Goal: Transaction & Acquisition: Obtain resource

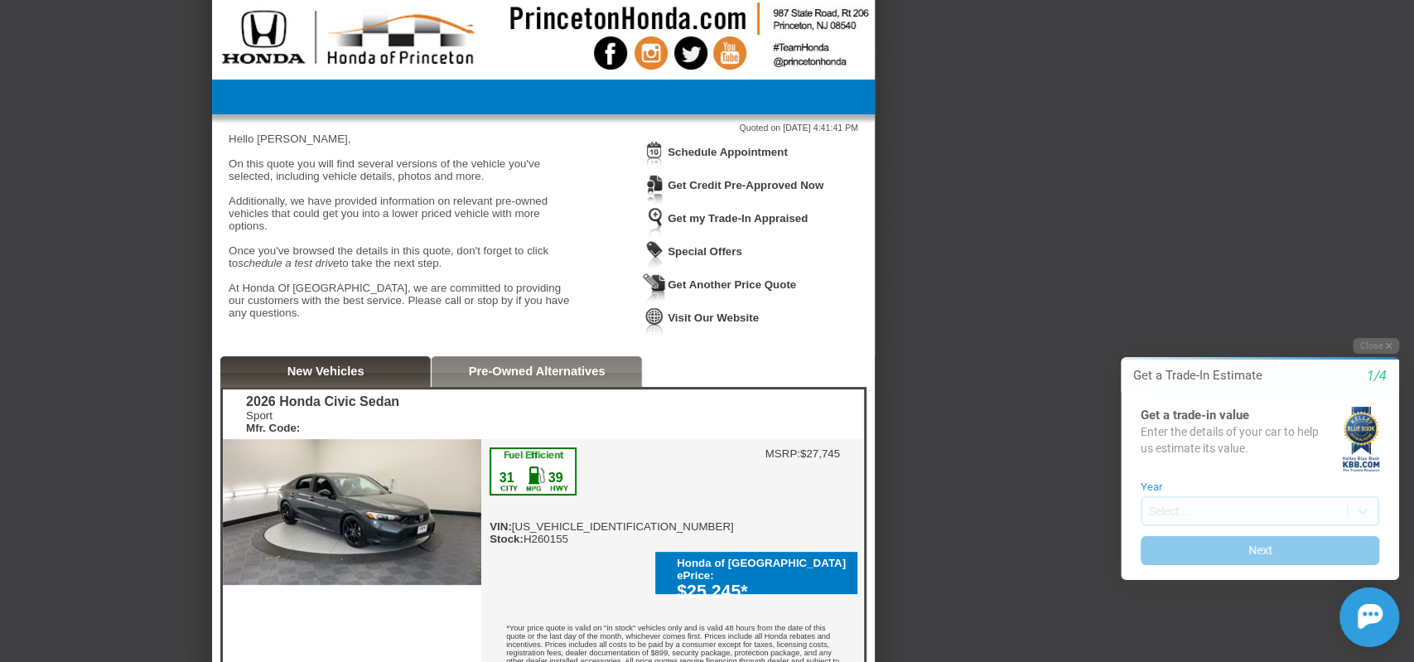
scroll to position [28, 0]
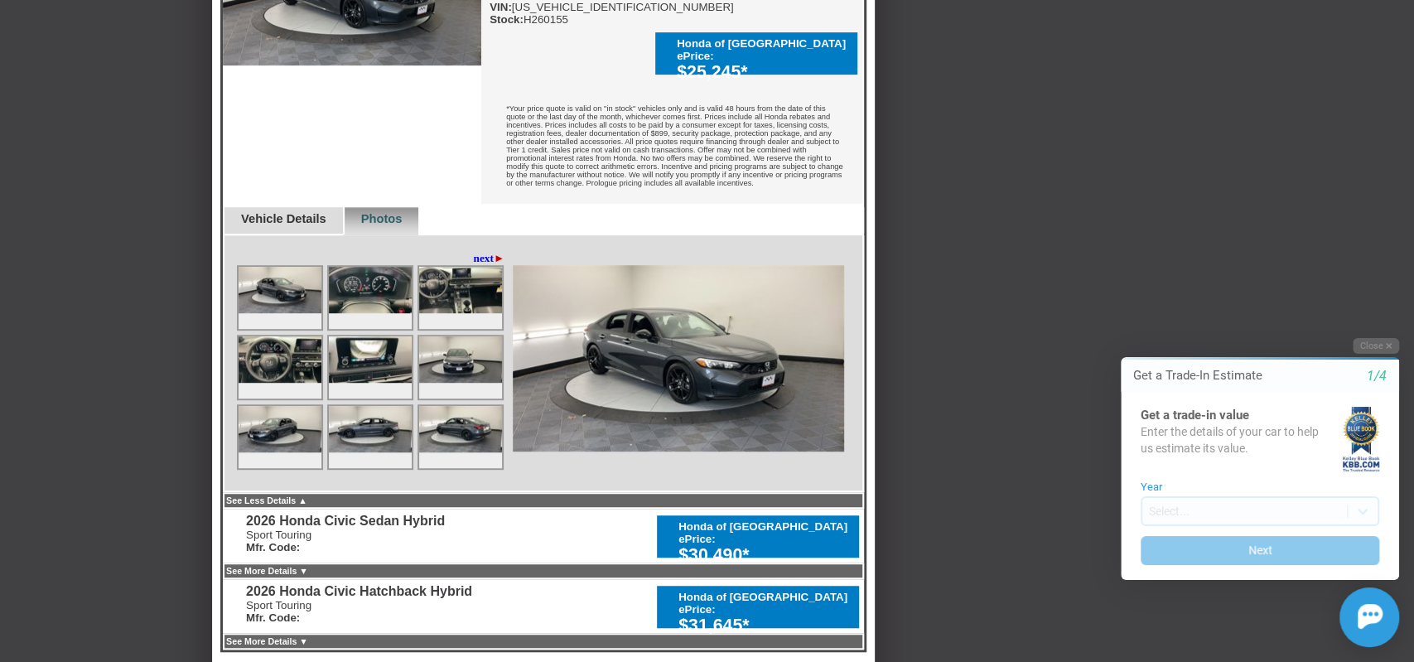
scroll to position [538, 0]
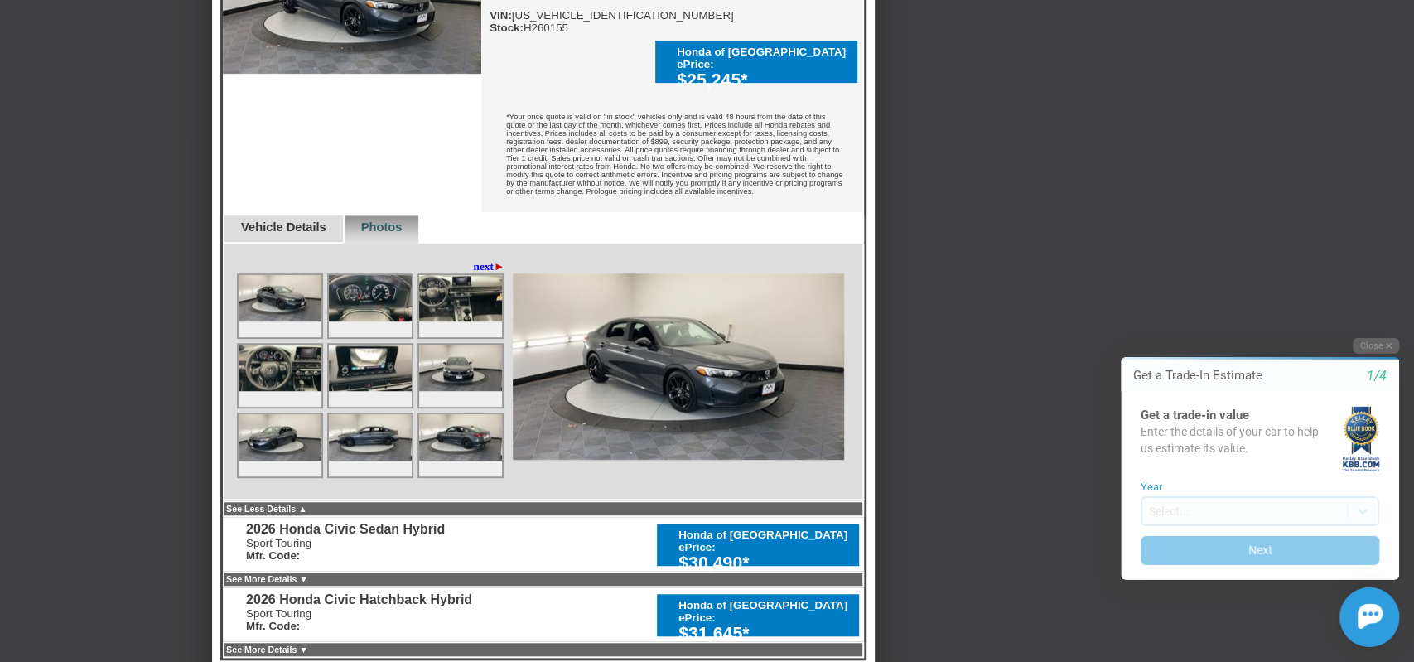
click at [298, 229] on div "Vehicle Details" at bounding box center [283, 229] width 120 height 28
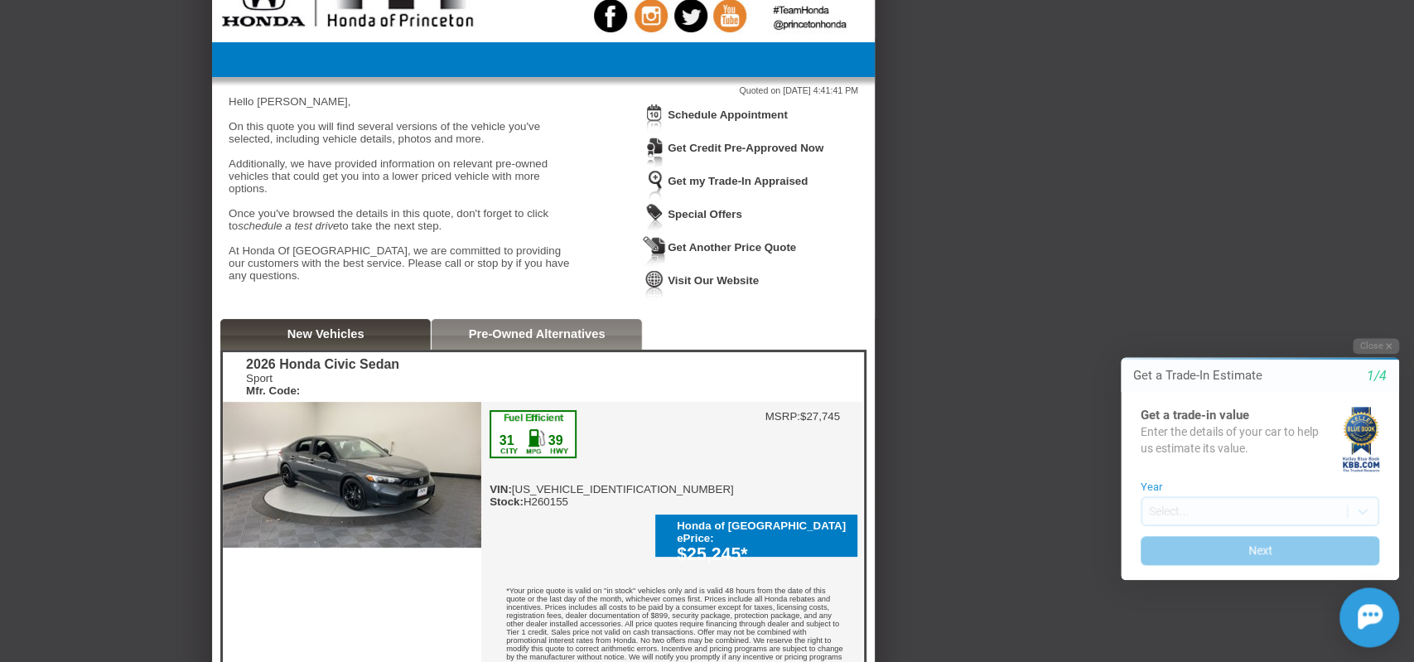
scroll to position [0, 0]
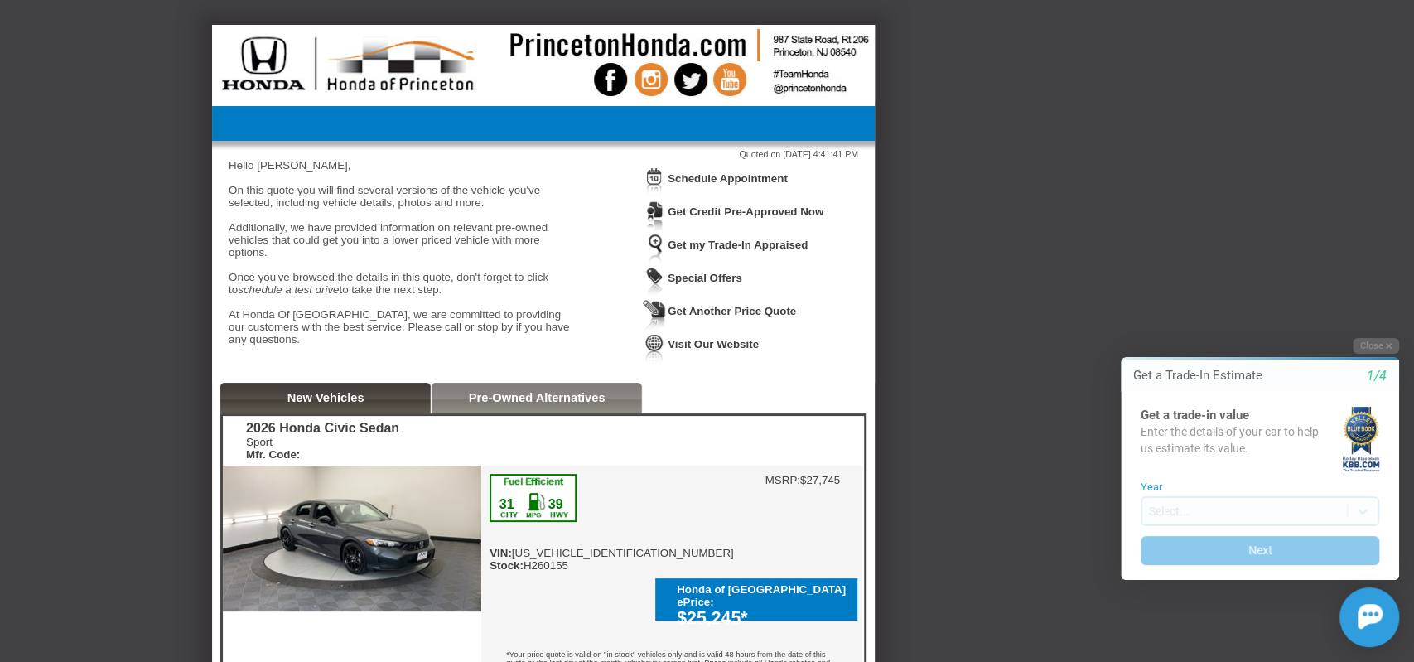
click at [738, 312] on link "Get Another Price Quote" at bounding box center [732, 311] width 128 height 12
click at [1107, 323] on html "Welcome! Get a Trade-In Estimate 1/4 Get a trade-in value Enter the details of …" at bounding box center [1250, 323] width 328 height 0
click at [1379, 344] on button "Close" at bounding box center [1376, 346] width 46 height 16
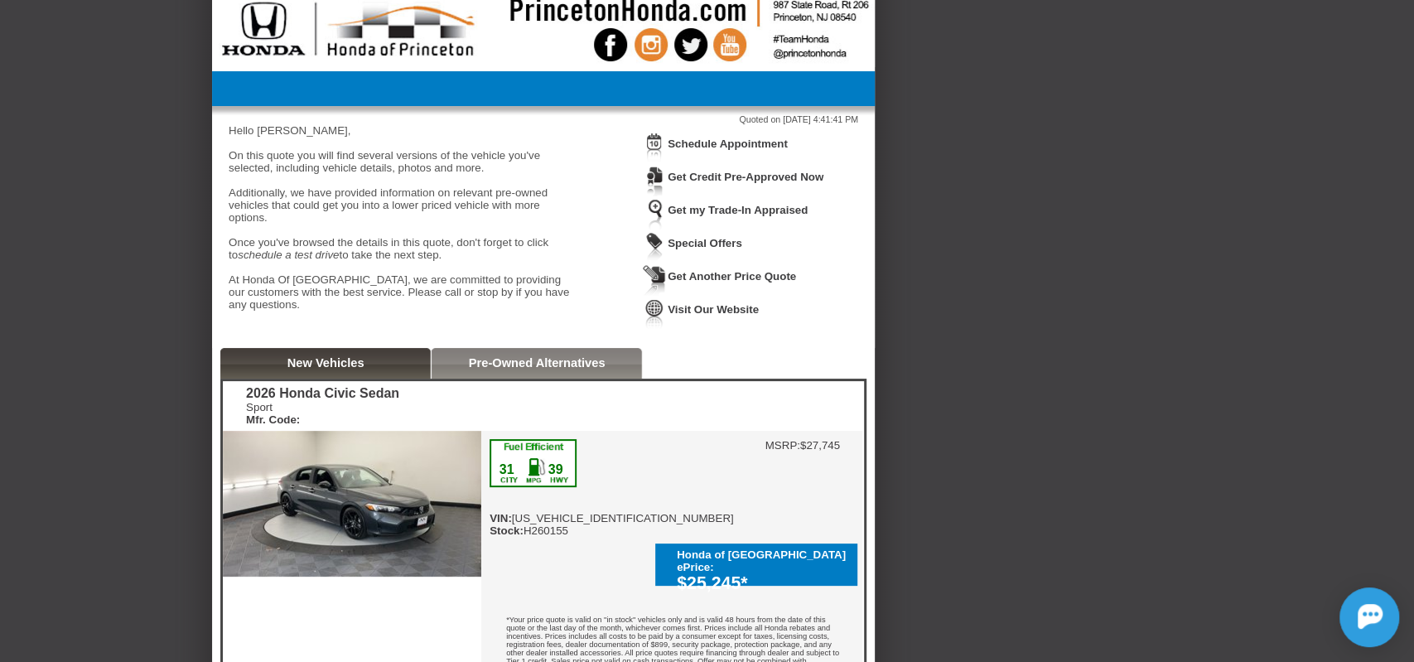
scroll to position [1, 0]
